Goal: Information Seeking & Learning: Find specific fact

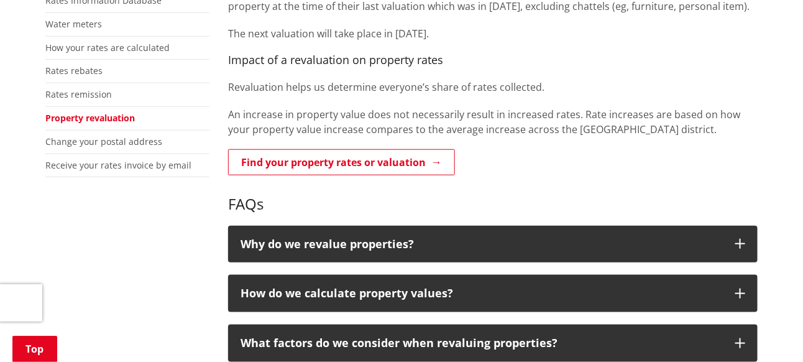
scroll to position [311, 0]
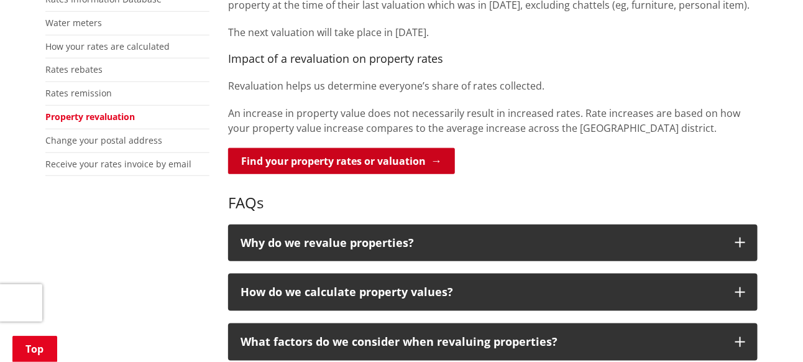
click at [413, 160] on link "Find your property rates or valuation" at bounding box center [341, 161] width 227 height 26
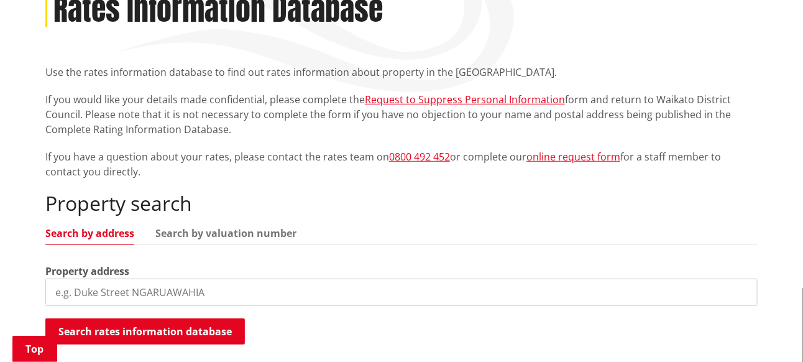
scroll to position [249, 0]
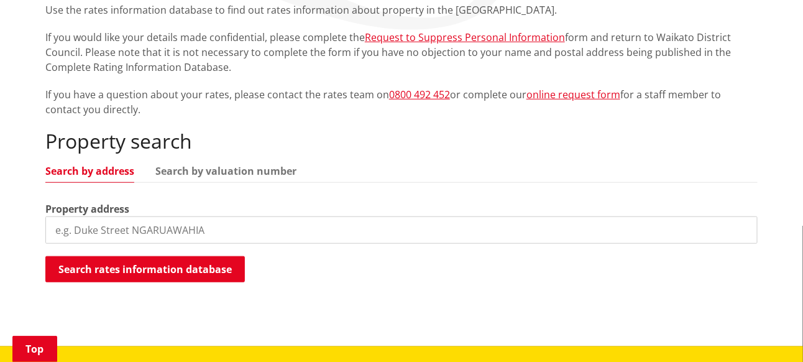
click at [91, 239] on input "search" at bounding box center [401, 229] width 712 height 27
click at [77, 232] on input "1B mclean street Pokeno" at bounding box center [401, 229] width 712 height 27
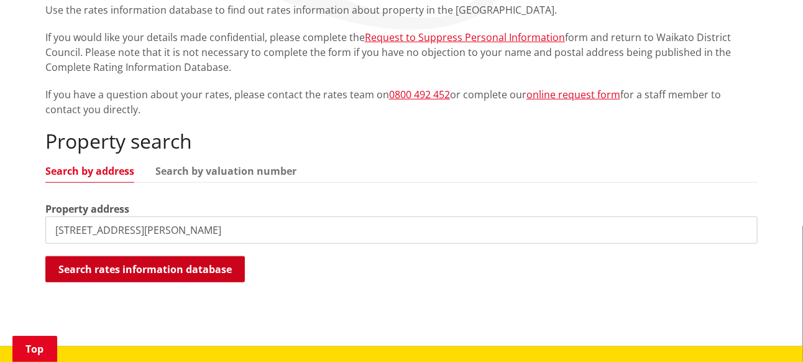
type input "1B Mclean street Pokeno"
click at [148, 272] on button "Search rates information database" at bounding box center [144, 269] width 199 height 26
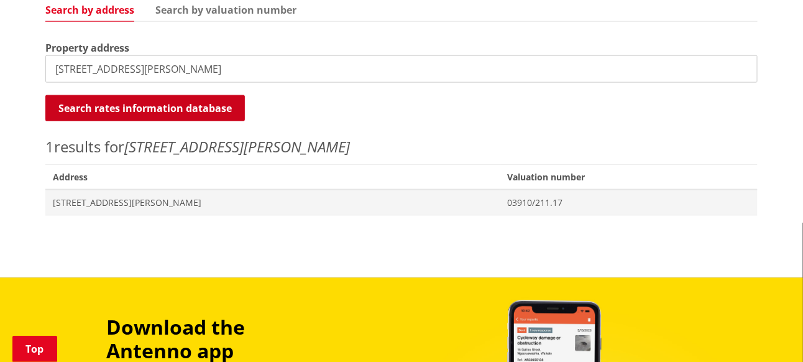
scroll to position [435, 0]
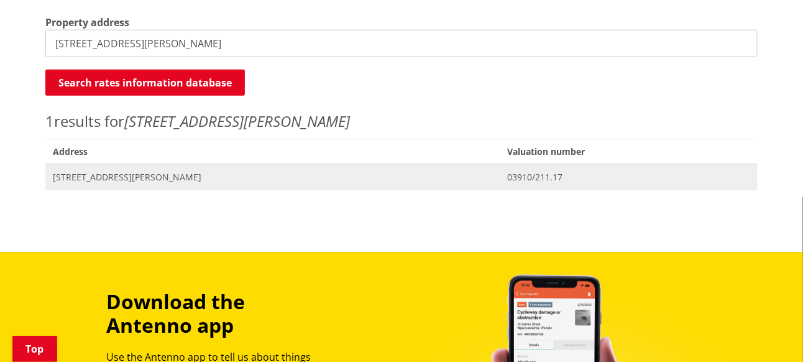
click at [116, 171] on span "1B McLean Street POKENO" at bounding box center [273, 177] width 440 height 12
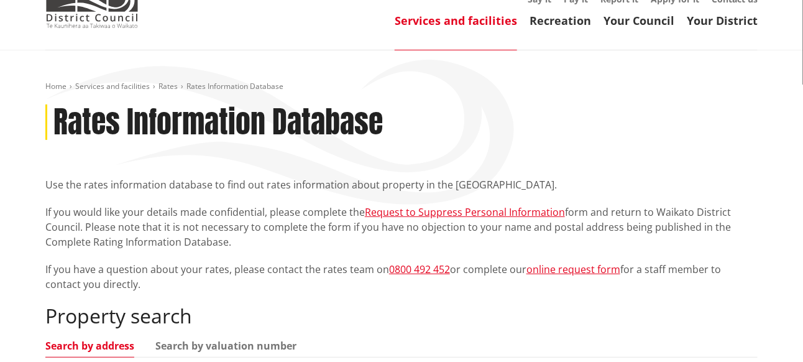
scroll to position [62, 0]
